Goal: Transaction & Acquisition: Obtain resource

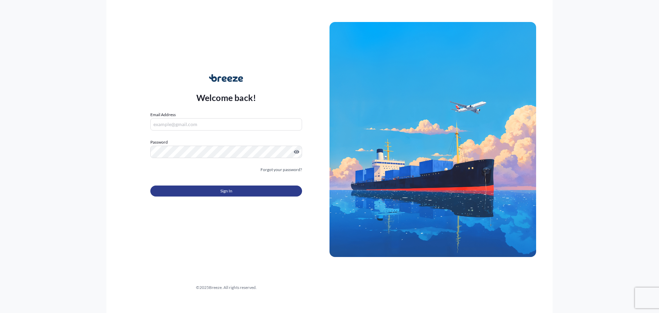
type input "[PERSON_NAME][EMAIL_ADDRESS][PERSON_NAME][DOMAIN_NAME]"
click at [201, 189] on button "Sign In" at bounding box center [226, 190] width 152 height 11
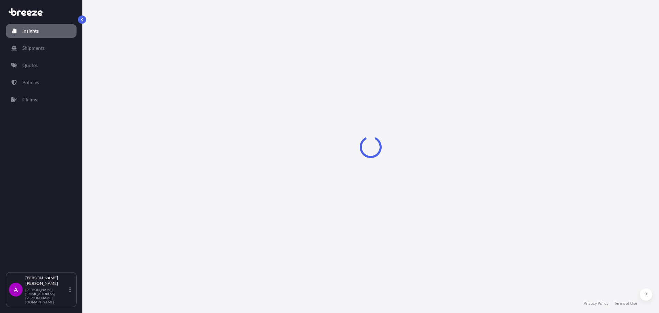
select select "2025"
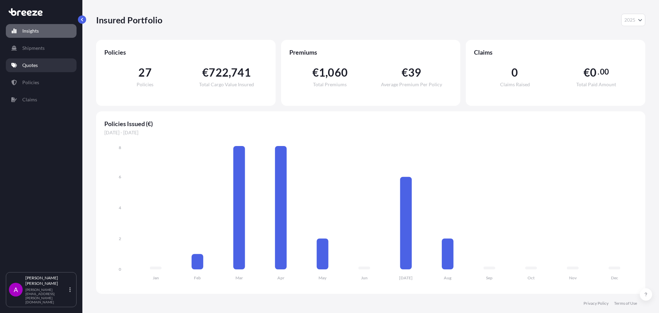
click at [33, 64] on p "Quotes" at bounding box center [29, 65] width 15 height 7
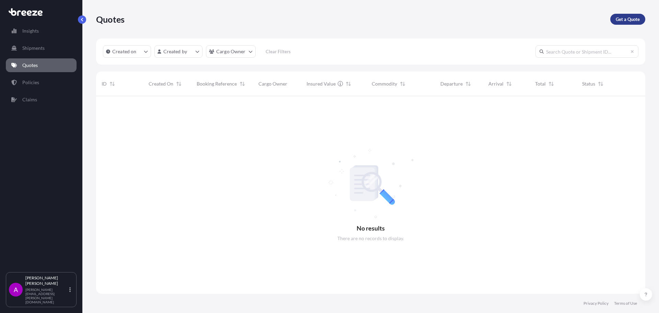
scroll to position [217, 544]
click at [634, 17] on p "Get a Quote" at bounding box center [628, 19] width 24 height 7
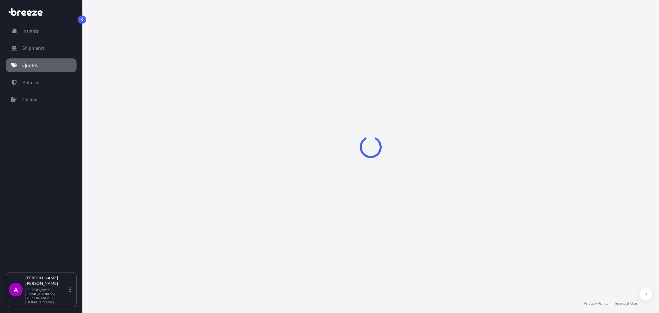
select select "Sea"
select select "1"
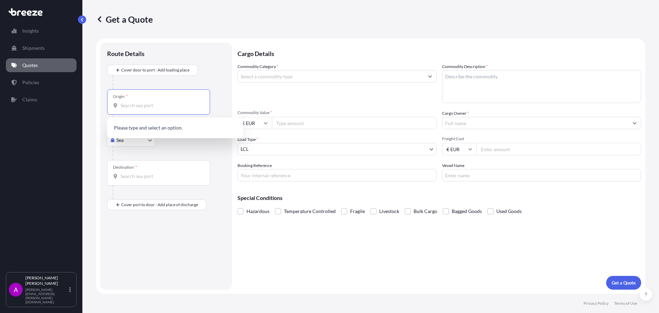
click at [154, 108] on input "Origin *" at bounding box center [160, 105] width 81 height 7
click at [143, 108] on input "Origin * Please select an origin" at bounding box center [160, 105] width 81 height 7
click at [148, 144] on body "0 options available. Insights Shipments Quotes Policies Claims A [PERSON_NAME] …" at bounding box center [329, 156] width 659 height 313
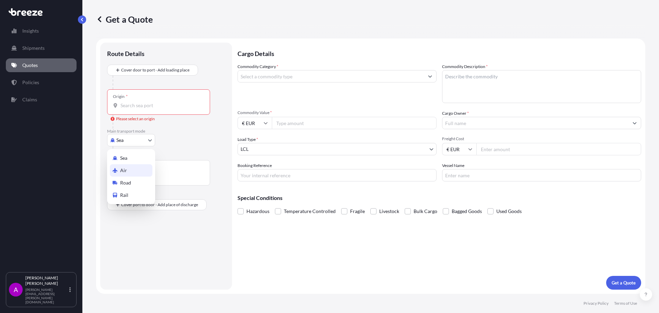
click at [141, 171] on div "Air" at bounding box center [131, 170] width 43 height 12
select select "Air"
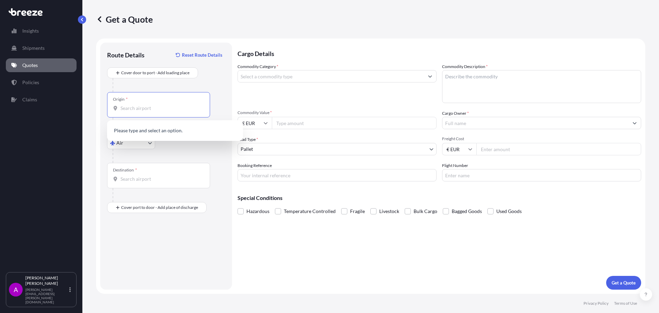
click at [140, 109] on input "Origin *" at bounding box center [160, 108] width 81 height 7
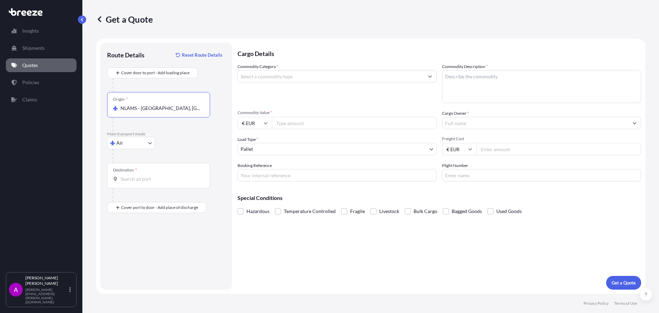
type input "NLAMS - [GEOGRAPHIC_DATA], [GEOGRAPHIC_DATA]"
click at [148, 178] on input "Destination *" at bounding box center [160, 178] width 81 height 7
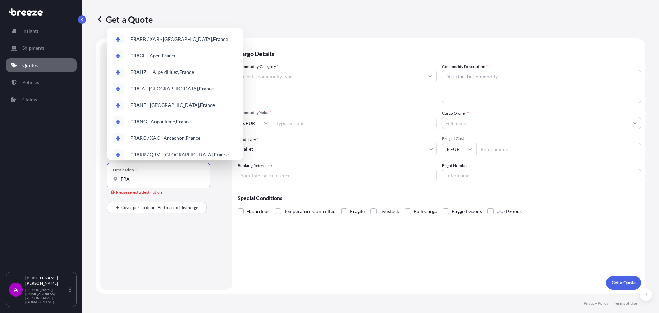
click at [159, 177] on input "FRA" at bounding box center [160, 178] width 81 height 7
click at [158, 177] on input "FRA" at bounding box center [160, 178] width 81 height 7
paste input "[GEOGRAPHIC_DATA]"
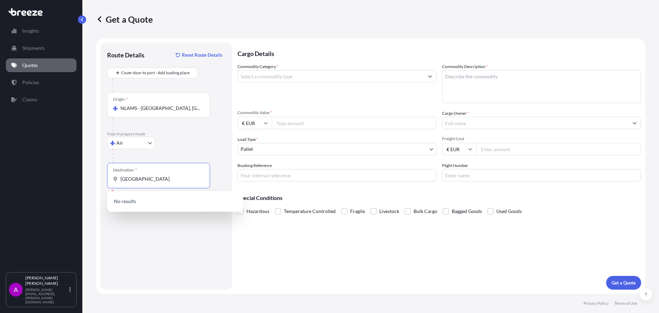
drag, startPoint x: 145, startPoint y: 179, endPoint x: 98, endPoint y: 179, distance: 47.0
click at [98, 179] on form "Route Details Reset Route Details Cover door to port - Add loading place Place …" at bounding box center [370, 165] width 549 height 255
paste input "Republique de"
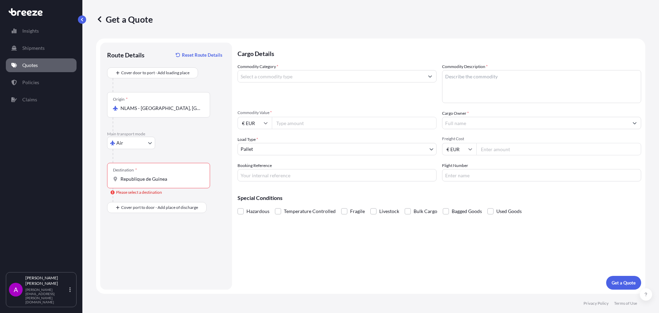
click at [183, 223] on div "Route Details Reset Route Details Cover door to port - Add loading place Place …" at bounding box center [166, 165] width 118 height 233
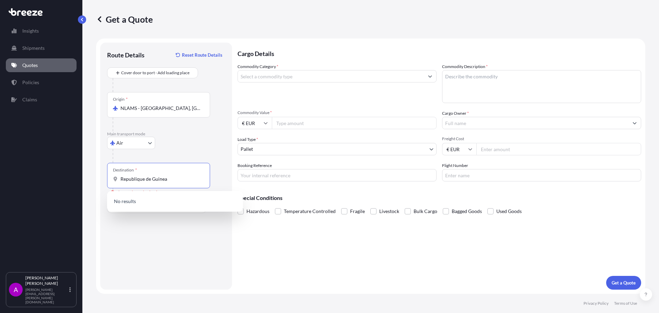
drag, startPoint x: 181, startPoint y: 181, endPoint x: 109, endPoint y: 177, distance: 72.5
click at [109, 177] on div "Destination * Republique de Guinea" at bounding box center [158, 175] width 103 height 25
paste input "[GEOGRAPHIC_DATA]"
click at [179, 206] on div "GNCKY - [GEOGRAPHIC_DATA] , [GEOGRAPHIC_DATA]" at bounding box center [175, 203] width 130 height 19
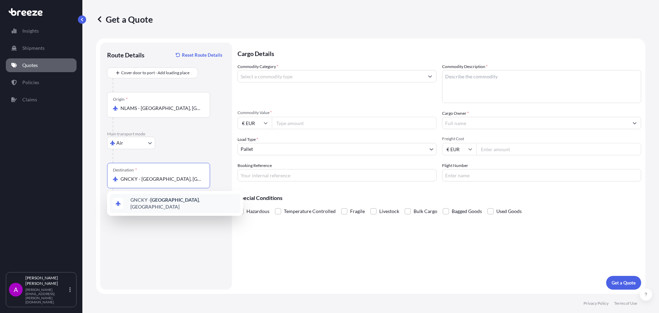
type input "GNCKY - [GEOGRAPHIC_DATA], [GEOGRAPHIC_DATA]"
click at [169, 243] on div "Route Details Reset Route Details Cover door to port - Add loading place Place …" at bounding box center [166, 165] width 118 height 233
click at [152, 232] on div "Route Details Reset Route Details Cover door to port - Add loading place Place …" at bounding box center [166, 165] width 118 height 233
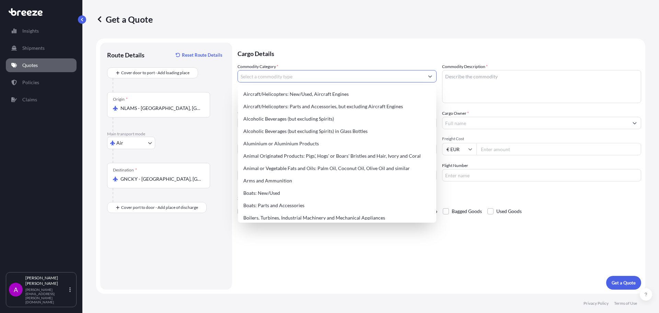
click at [329, 75] on input "Commodity Category *" at bounding box center [331, 76] width 186 height 12
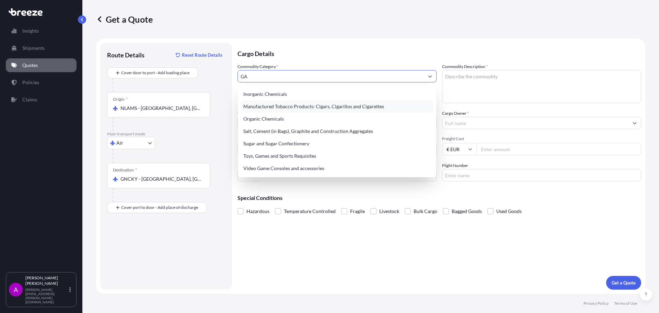
type input "G"
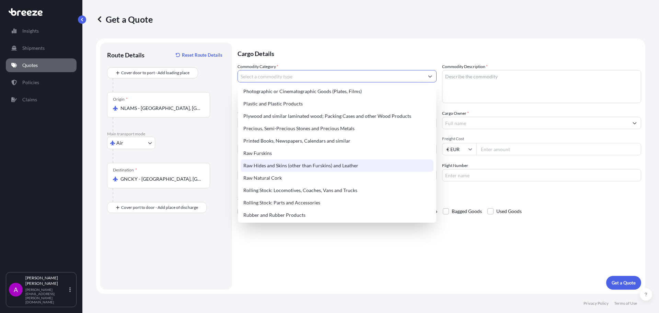
scroll to position [1220, 0]
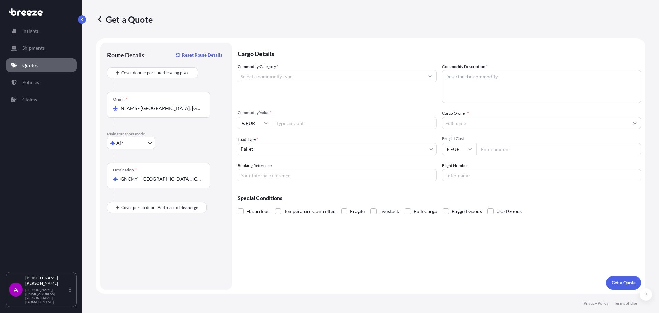
click at [287, 73] on input "Commodity Category *" at bounding box center [331, 76] width 186 height 12
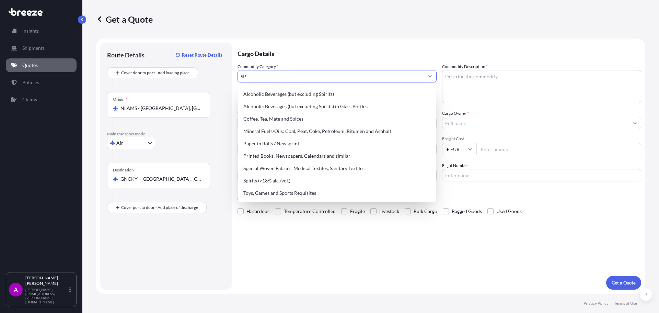
type input "S"
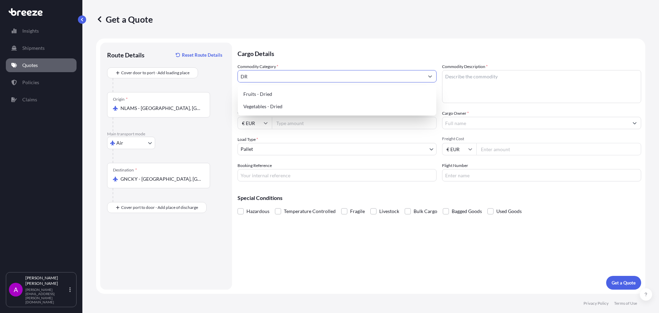
type input "D"
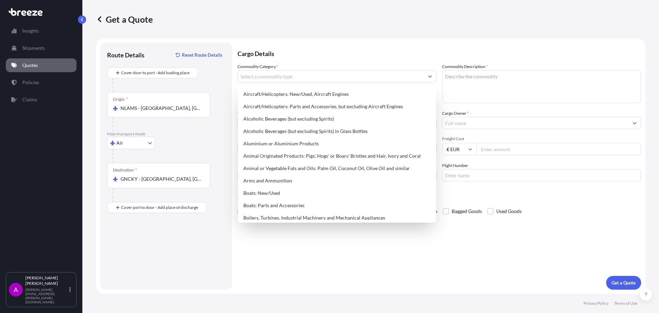
click at [300, 274] on div "Cargo Details Commodity Category * Commodity Description * Commodity Value * € …" at bounding box center [439, 166] width 404 height 247
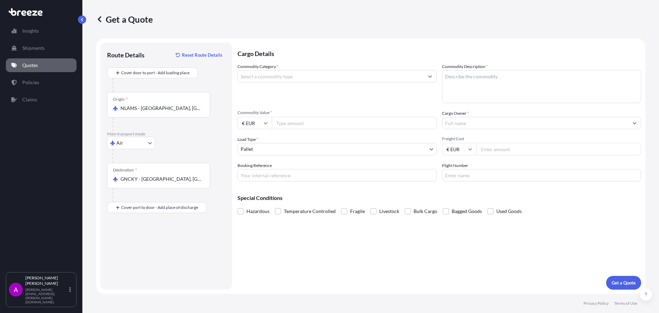
click at [319, 125] on input "Commodity Value *" at bounding box center [354, 123] width 165 height 12
type input "13108"
type input "13108.18"
click at [340, 175] on input "Booking Reference" at bounding box center [336, 175] width 199 height 12
paste input "2VEA5080004"
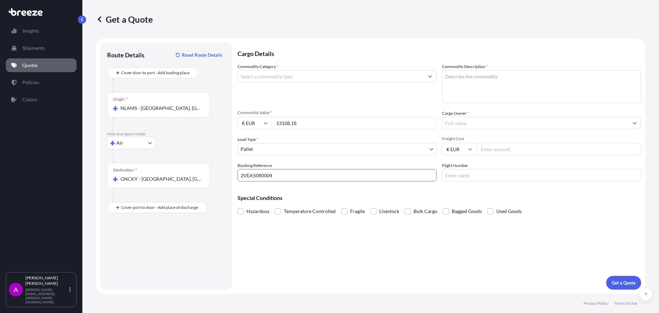
type input "2VEA5080004"
click at [371, 255] on div "Cargo Details Commodity Category * Commodity Description * Commodity Value * € …" at bounding box center [439, 166] width 404 height 247
click at [507, 81] on textarea "Commodity Description *" at bounding box center [541, 86] width 199 height 33
paste textarea "Drilling parts and"
type textarea "Drilling parts and spares"
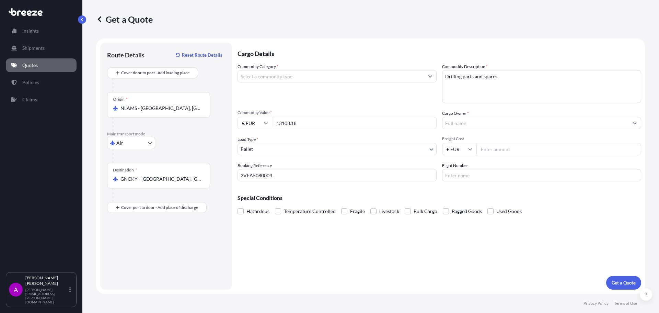
click at [493, 179] on input "Flight Number" at bounding box center [541, 175] width 199 height 12
paste input "LH7713"
type input "LH7713"
click at [458, 241] on div "Cargo Details Commodity Category * Commodity Description * Drilling parts and s…" at bounding box center [439, 166] width 404 height 247
click at [462, 117] on input "Cargo Owner *" at bounding box center [535, 123] width 186 height 12
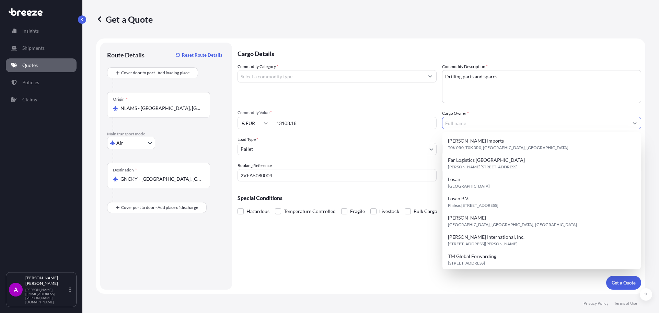
paste input "CTA GROUP NV/[GEOGRAPHIC_DATA]"
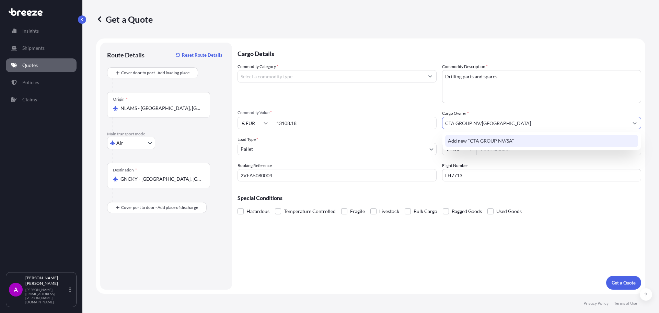
click at [479, 138] on span "Add new "CTA GROUP NV/SA"" at bounding box center [481, 140] width 66 height 7
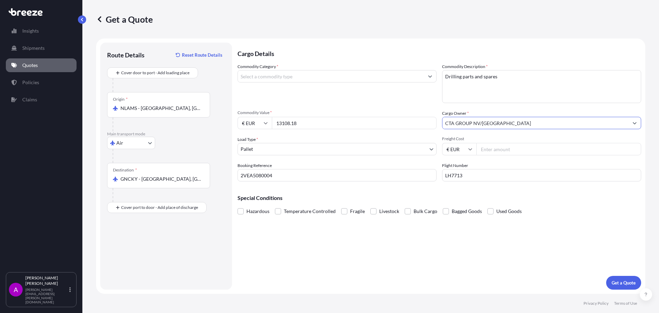
type input "CTA GROUP NV/[GEOGRAPHIC_DATA]"
click at [468, 230] on div "Cargo Details Commodity Category * Commodity Description * Drilling parts and s…" at bounding box center [439, 166] width 404 height 247
click at [417, 276] on div "Cargo Details Commodity Category * Commodity Description * Drilling parts and s…" at bounding box center [439, 166] width 404 height 247
click at [313, 242] on div "Cargo Details Commodity Category * Commodity Description * Drilling parts and s…" at bounding box center [439, 166] width 404 height 247
click at [317, 248] on div "Cargo Details Commodity Category * Commodity Description * Drilling parts and s…" at bounding box center [439, 166] width 404 height 247
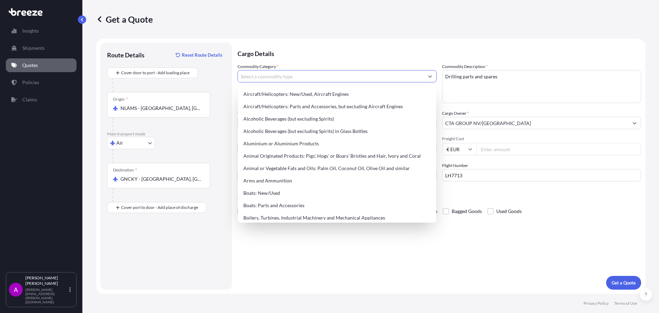
click at [334, 76] on input "Commodity Category *" at bounding box center [331, 76] width 186 height 12
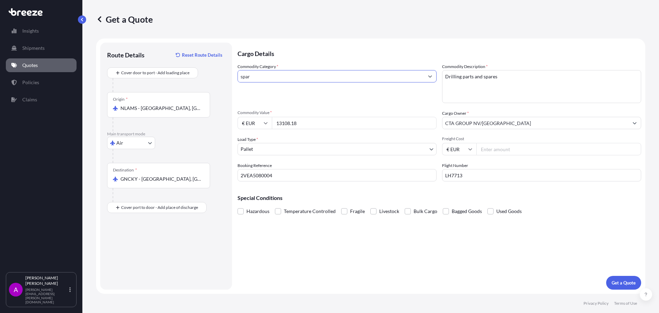
click at [606, 276] on button "Get a Quote" at bounding box center [623, 283] width 35 height 14
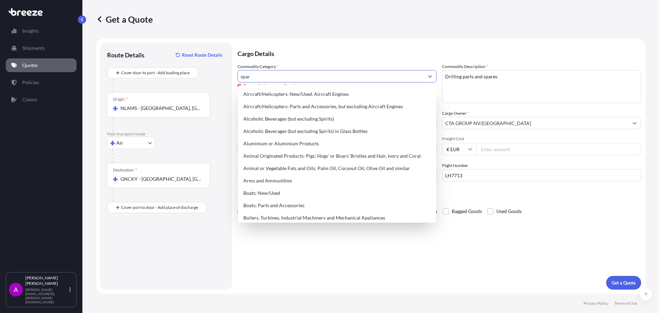
drag, startPoint x: 284, startPoint y: 78, endPoint x: 172, endPoint y: 68, distance: 112.0
click at [172, 68] on form "Route Details Reset Route Details Cover door to port - Add loading place Place …" at bounding box center [370, 165] width 549 height 255
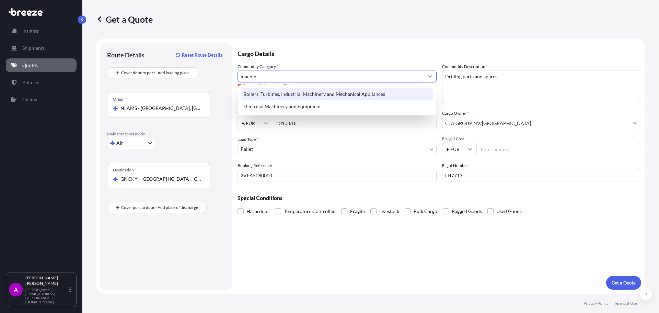
click at [340, 94] on div "Boilers, Turbines, Industrial Machinery and Mechanical Appliances" at bounding box center [337, 94] width 193 height 12
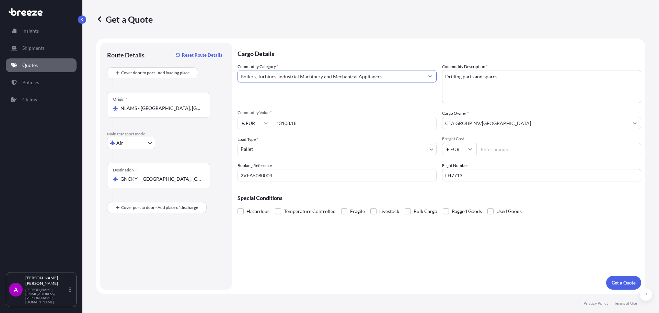
type input "Boilers, Turbines, Industrial Machinery and Mechanical Appliances"
click at [498, 151] on input "Freight Cost" at bounding box center [558, 149] width 165 height 12
click at [615, 284] on p "Get a Quote" at bounding box center [623, 282] width 24 height 7
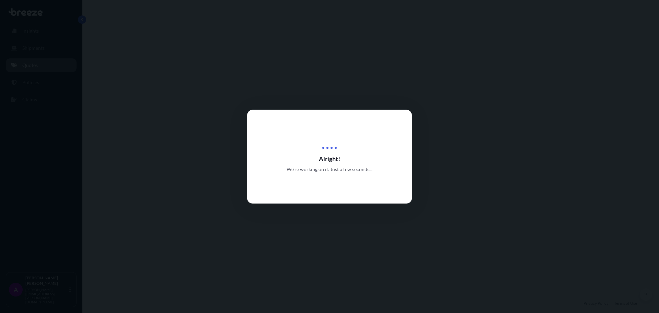
select select "Air"
select select "1"
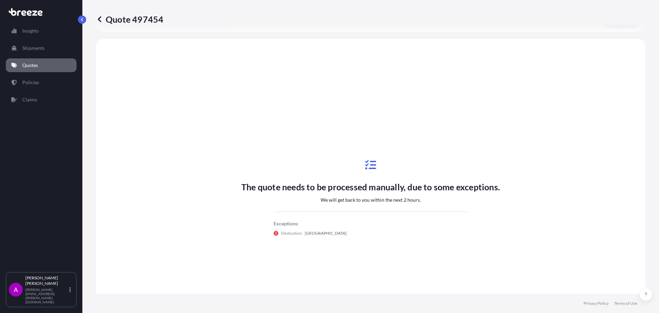
scroll to position [207, 0]
